Goal: Information Seeking & Learning: Learn about a topic

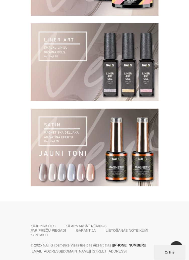
scroll to position [940, 0]
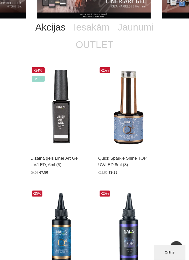
scroll to position [0, 0]
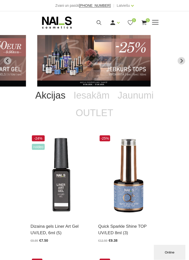
click at [98, 26] on icon at bounding box center [99, 23] width 6 height 6
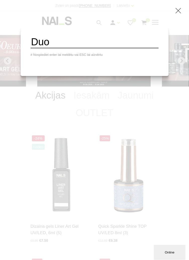
type input "Duo"
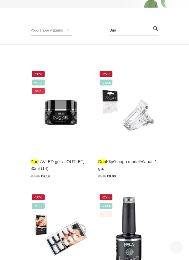
scroll to position [90, 0]
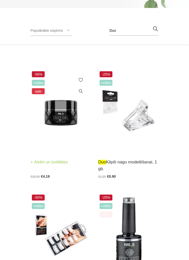
click at [70, 116] on img at bounding box center [61, 111] width 60 height 83
click at [65, 123] on img at bounding box center [61, 111] width 60 height 83
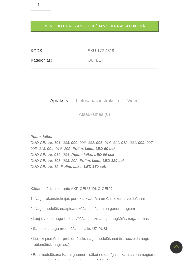
scroll to position [271, 0]
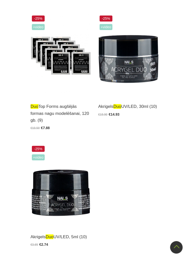
scroll to position [392, 0]
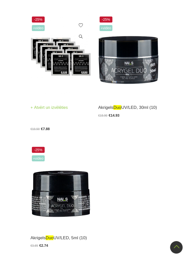
click at [62, 52] on img at bounding box center [61, 56] width 60 height 83
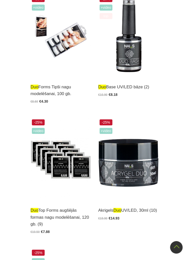
scroll to position [289, 0]
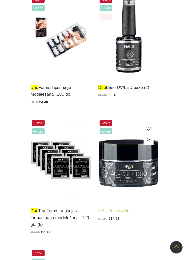
click at [122, 167] on img at bounding box center [128, 160] width 60 height 83
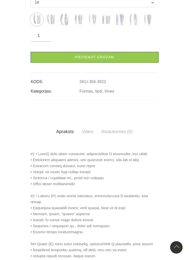
scroll to position [276, 0]
click at [85, 133] on link "Video" at bounding box center [88, 132] width 20 height 14
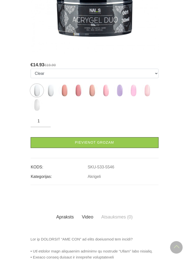
scroll to position [203, 0]
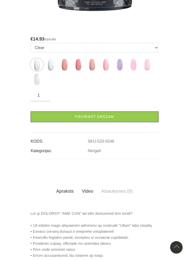
click at [88, 192] on link "Video" at bounding box center [88, 192] width 20 height 14
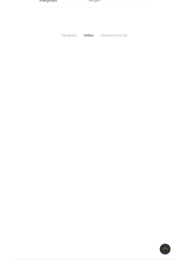
scroll to position [395, 0]
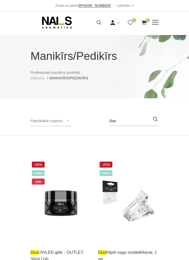
click at [100, 20] on icon at bounding box center [99, 23] width 6 height 6
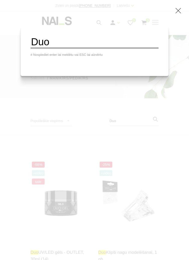
click at [45, 44] on input "Duo" at bounding box center [95, 42] width 128 height 12
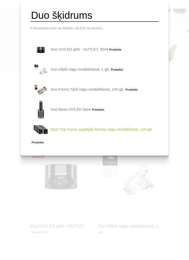
type input "Duo šķidrums"
click at [136, 187] on div "Duo šķidrums # Nospiediet enter lai meklētu vai ESC lai aizvērtu Duo UV/LED gēl…" at bounding box center [94, 130] width 189 height 260
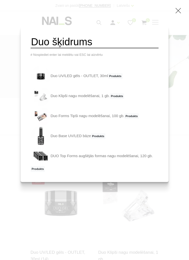
click at [142, 198] on div "Duo šķidrums # Nospiediet enter lai meklētu vai ESC lai aizvērtu Duo UV/LED gēl…" at bounding box center [94, 130] width 189 height 260
click at [177, 195] on div "Duo šķidrums # Nospiediet enter lai meklētu vai ESC lai aizvērtu Duo UV/LED gēl…" at bounding box center [94, 130] width 189 height 260
click at [172, 192] on div "Duo šķidrums # Nospiediet enter lai meklētu vai ESC lai aizvērtu Duo UV/LED gēl…" at bounding box center [94, 130] width 189 height 260
click at [182, 31] on div "Duo šķidrums # Nospiediet enter lai meklētu vai ESC lai aizvērtu Duo UV/LED gēl…" at bounding box center [94, 130] width 189 height 260
click at [153, 212] on div "Duo šķidrums # Nospiediet enter lai meklētu vai ESC lai aizvērtu Duo UV/LED gēl…" at bounding box center [94, 130] width 189 height 260
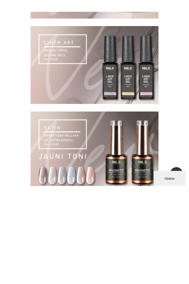
scroll to position [847, 0]
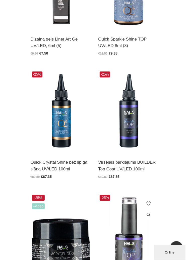
scroll to position [0, 0]
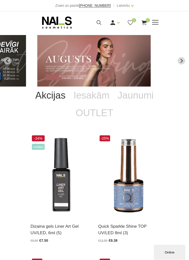
click at [160, 23] on div "Manikīrs Gēllakas Bāzes, topi un praimeri Geli un akrigeli Nagu dizains Manikīr…" at bounding box center [94, 22] width 135 height 13
click at [155, 23] on span at bounding box center [155, 22] width 7 height 5
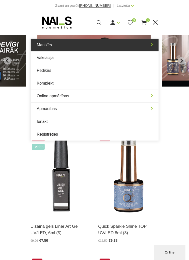
click at [64, 49] on link "Manikīrs" at bounding box center [95, 45] width 128 height 13
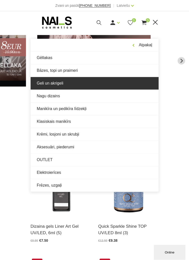
click at [78, 86] on link "Geli un akrigeli" at bounding box center [95, 83] width 128 height 13
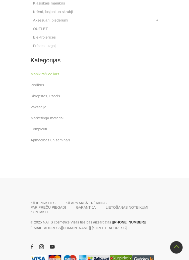
scroll to position [937, 0]
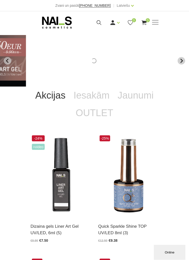
click at [180, 61] on icon "Next slide" at bounding box center [181, 61] width 5 height 5
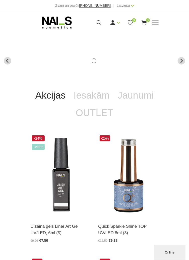
click at [181, 59] on icon "Next slide" at bounding box center [181, 61] width 3 height 4
click at [182, 59] on icon "Next slide" at bounding box center [181, 61] width 5 height 5
click at [181, 59] on icon "Next slide" at bounding box center [181, 61] width 5 height 5
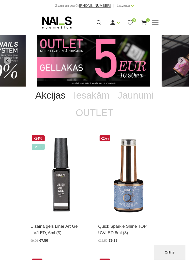
click at [155, 20] on div "Ienākt Reģistrēties 0 0" at bounding box center [123, 23] width 70 height 6
click at [157, 22] on span at bounding box center [155, 22] width 7 height 1
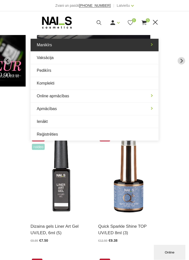
click at [72, 45] on link "Manikīrs" at bounding box center [95, 45] width 128 height 13
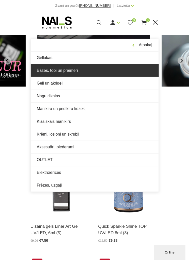
click at [83, 73] on link "Bāzes, topi un praimeri" at bounding box center [95, 70] width 128 height 13
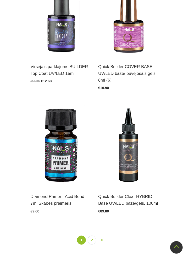
scroll to position [1410, 0]
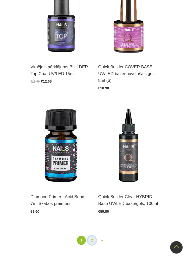
click at [95, 241] on link "2" at bounding box center [91, 240] width 9 height 9
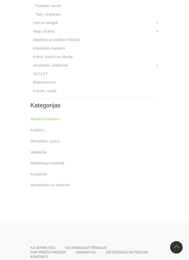
scroll to position [509, 0]
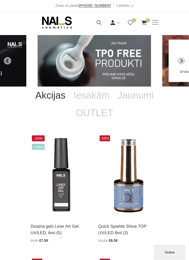
click at [126, 67] on img "1 of 13" at bounding box center [94, 61] width 113 height 52
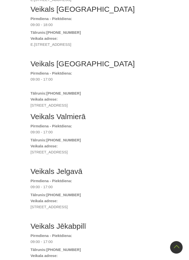
scroll to position [207, 0]
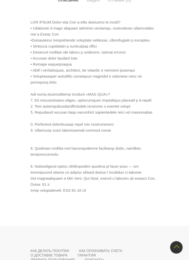
scroll to position [386, 0]
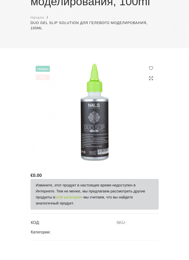
scroll to position [88, 0]
click at [78, 197] on link "этой категории" at bounding box center [68, 198] width 26 height 6
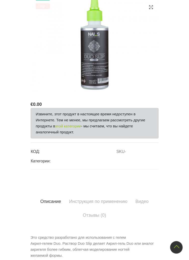
scroll to position [159, 0]
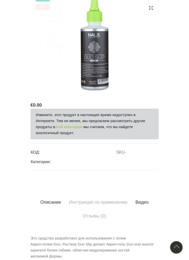
click at [144, 203] on link "Видео" at bounding box center [141, 203] width 21 height 14
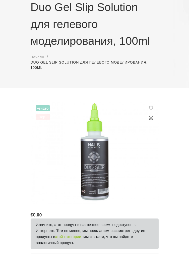
scroll to position [42, 0]
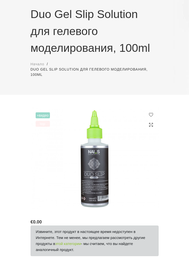
click at [68, 245] on link "этой категории" at bounding box center [68, 244] width 26 height 6
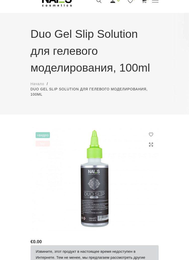
scroll to position [0, 0]
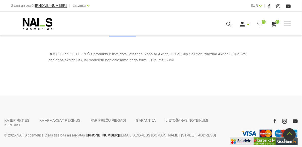
scroll to position [236, 0]
